Goal: Task Accomplishment & Management: Complete application form

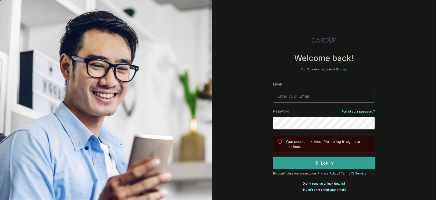
click at [298, 98] on input "Email" at bounding box center [324, 96] width 102 height 13
type input "cladstatue082@gmail.com"
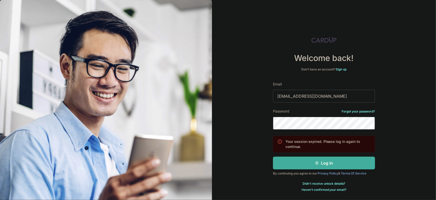
click at [353, 164] on button "Log in" at bounding box center [324, 163] width 102 height 13
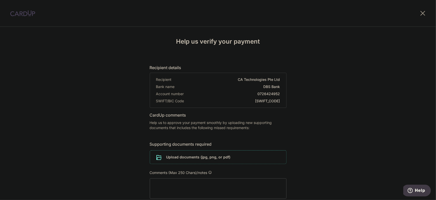
click at [198, 159] on input "file" at bounding box center [218, 157] width 136 height 13
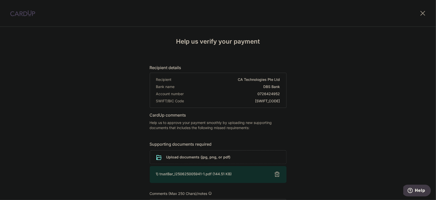
scroll to position [78, 0]
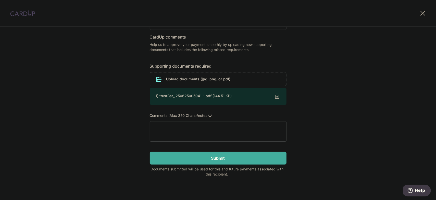
click at [218, 159] on input "Submit" at bounding box center [218, 158] width 137 height 13
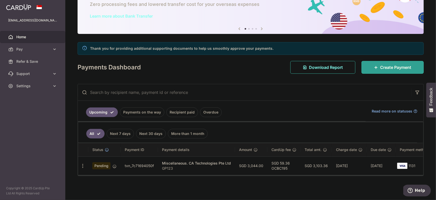
scroll to position [32, 0]
